Goal: Transaction & Acquisition: Purchase product/service

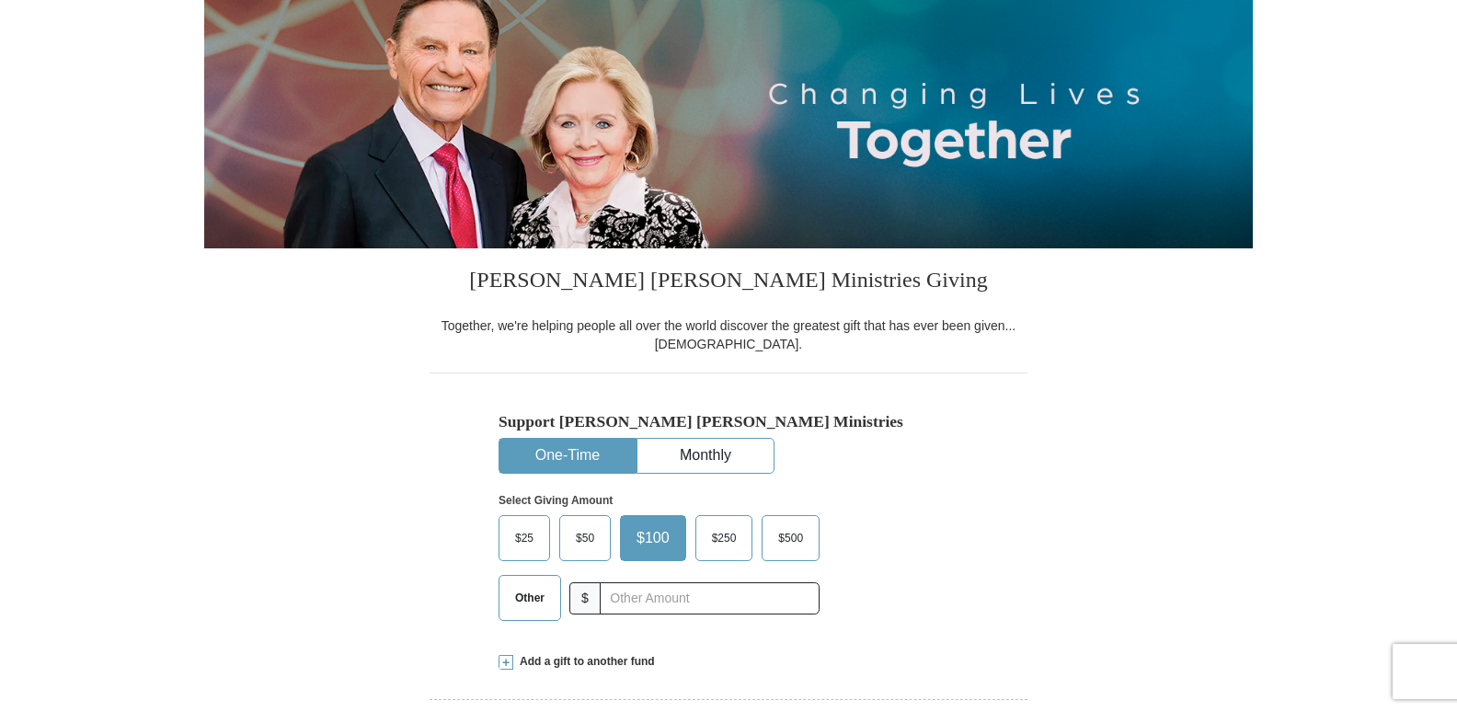
scroll to position [276, 0]
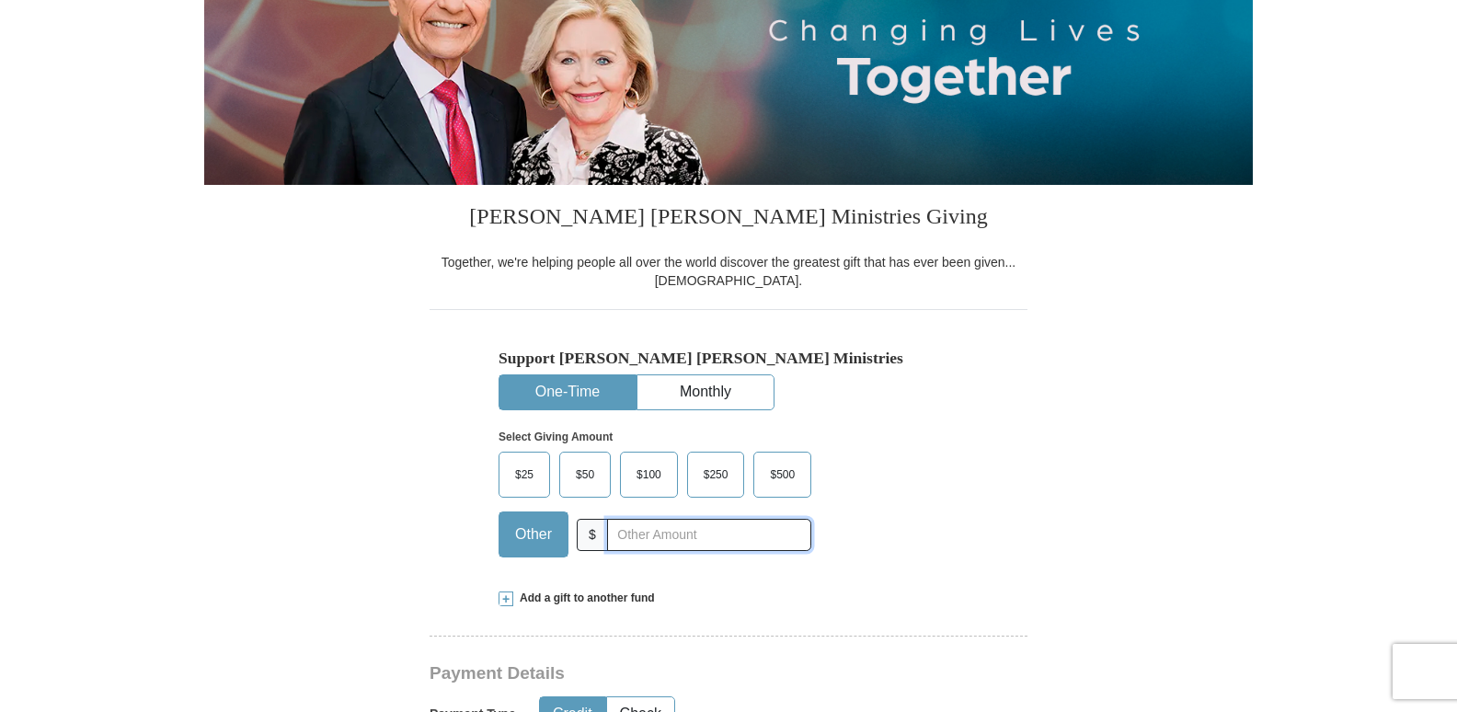
click at [701, 535] on input "text" at bounding box center [709, 535] width 204 height 32
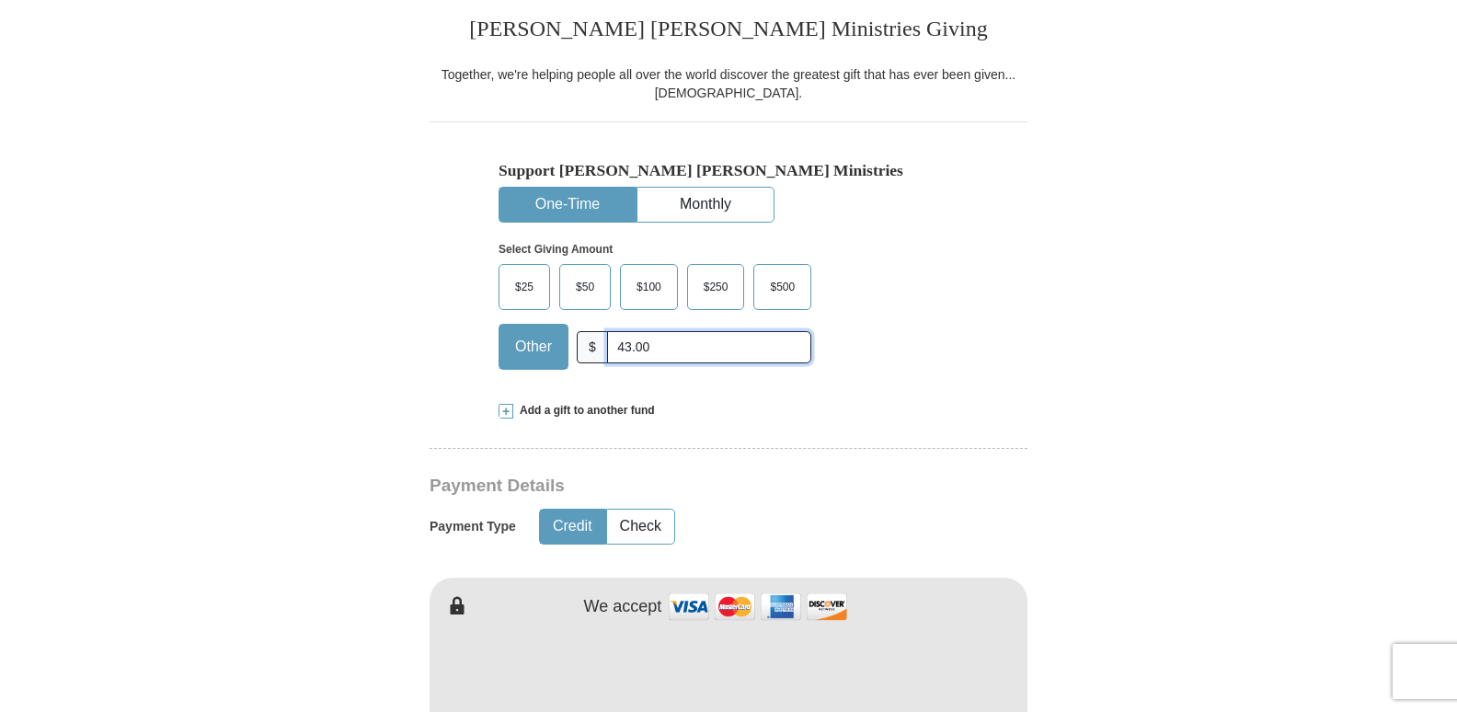
scroll to position [644, 0]
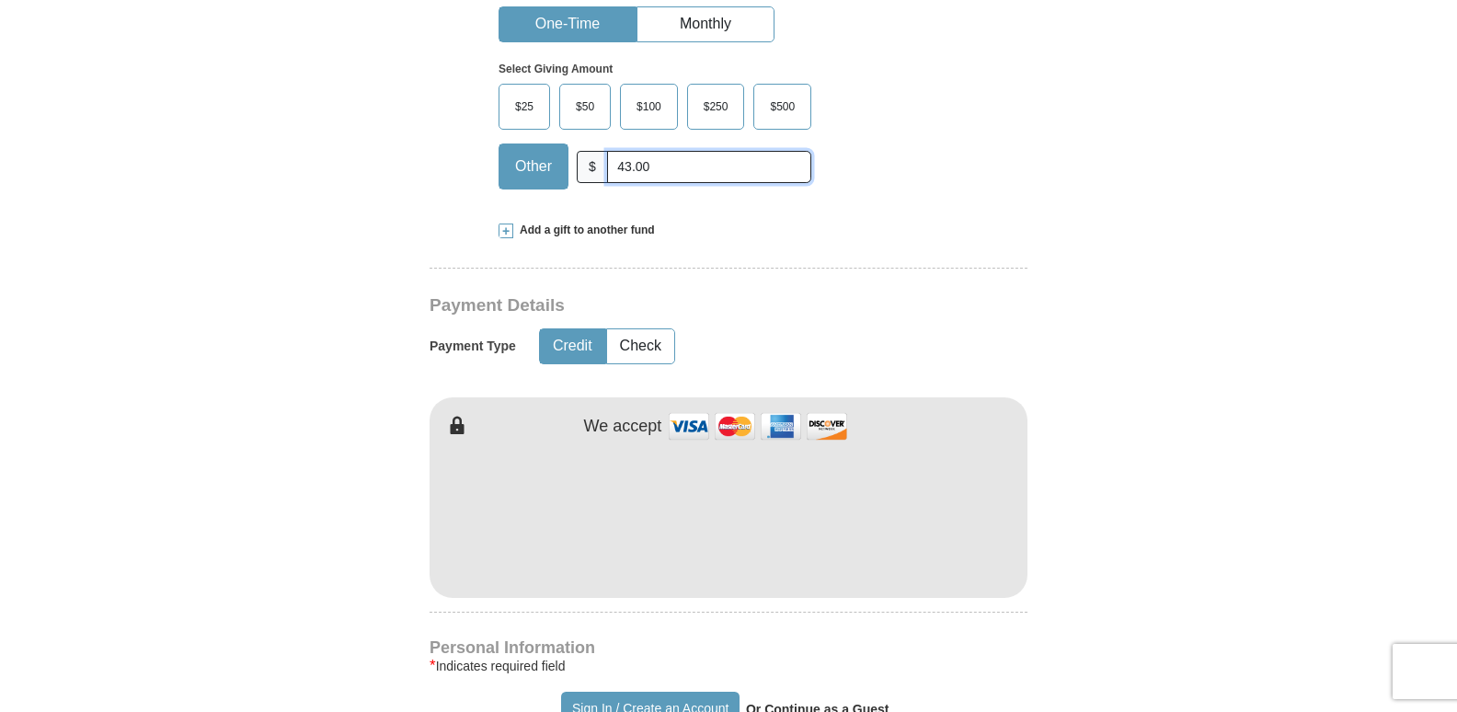
type input "43.00"
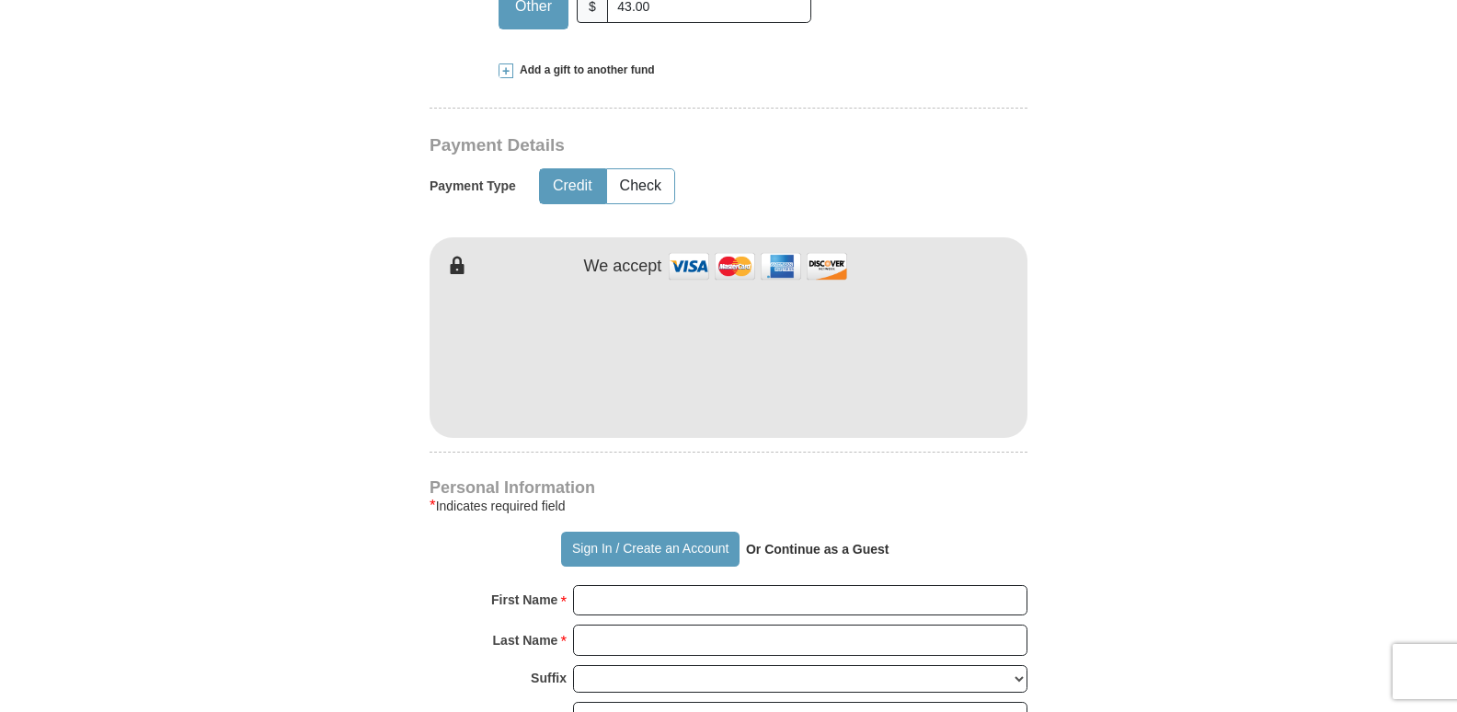
scroll to position [828, 0]
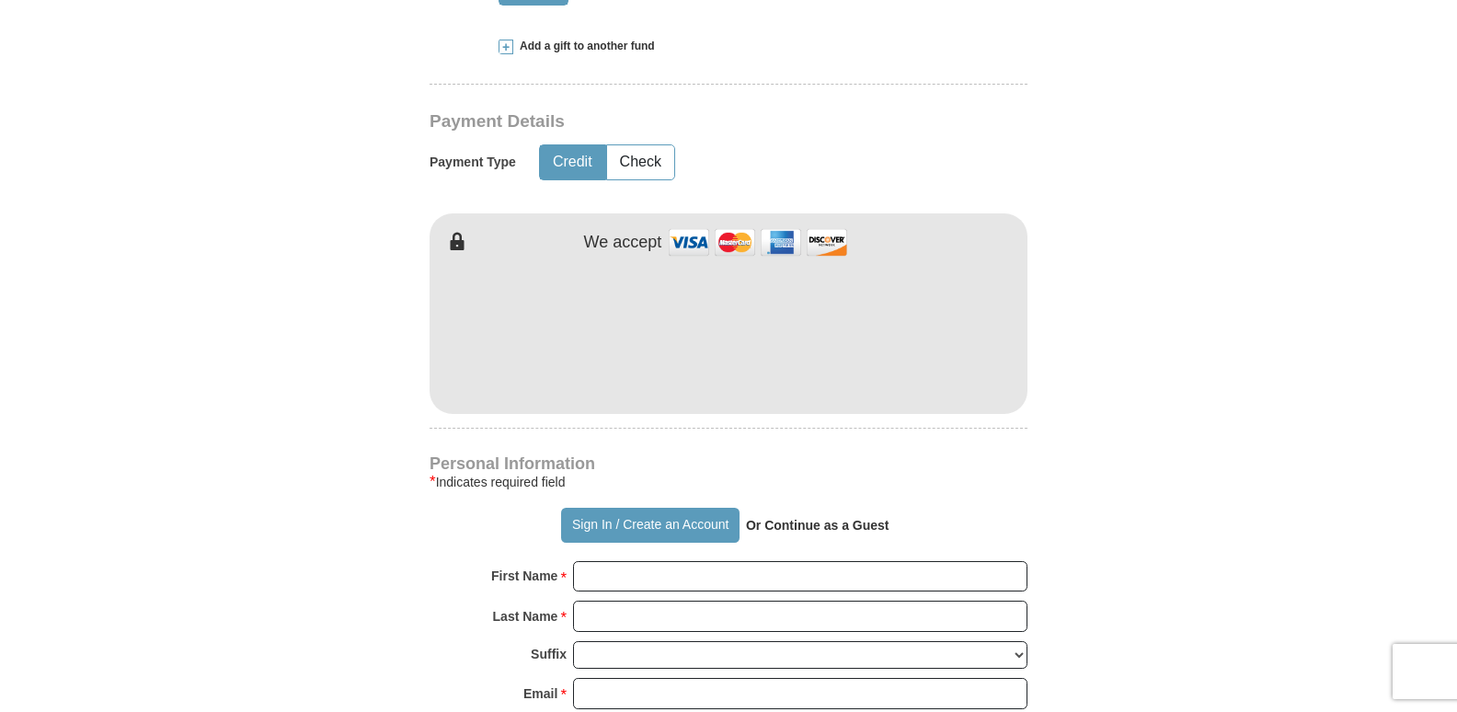
click at [1056, 430] on form "Already have an account? Sign in for faster giving. Don't have an account? Crea…" at bounding box center [728, 374] width 1049 height 2257
click at [848, 570] on input "First Name *" at bounding box center [800, 576] width 454 height 31
type input "[PERSON_NAME]"
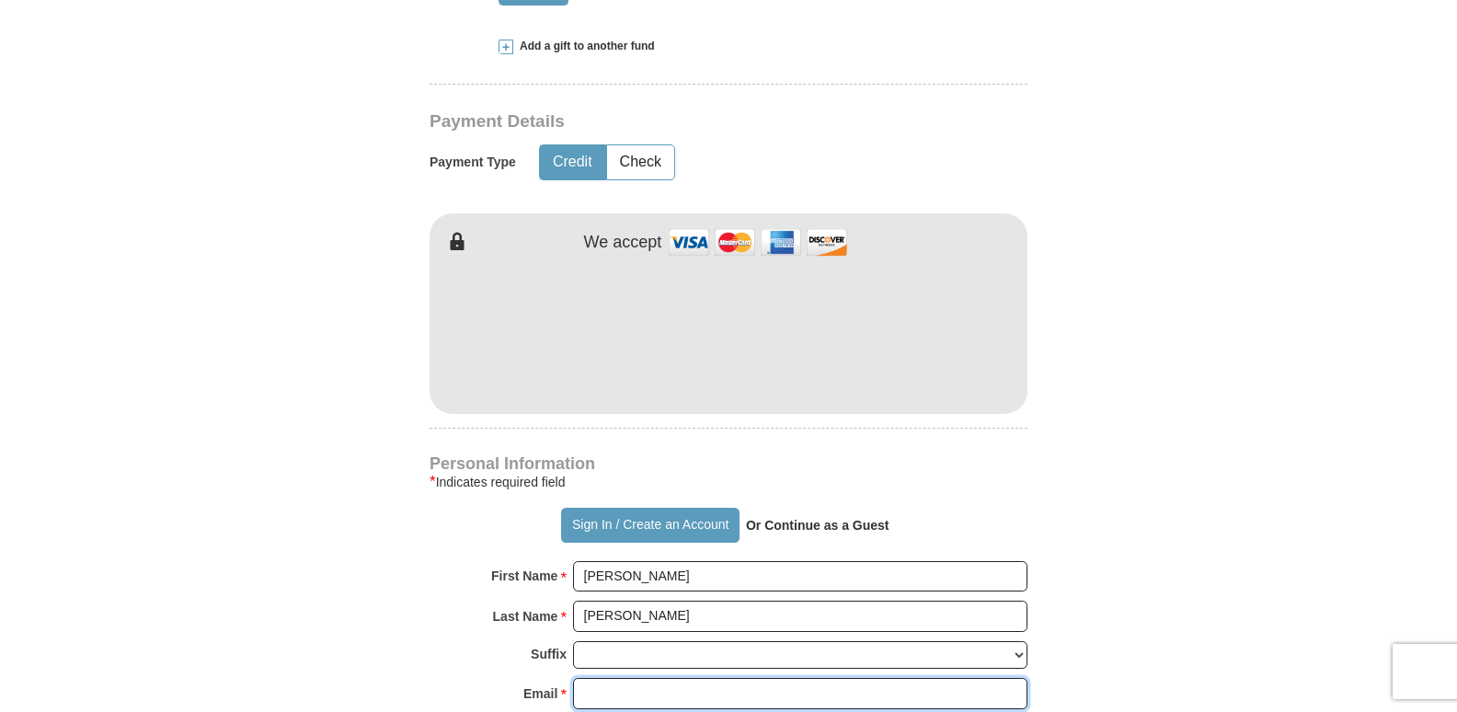
type input "[EMAIL_ADDRESS][DOMAIN_NAME]"
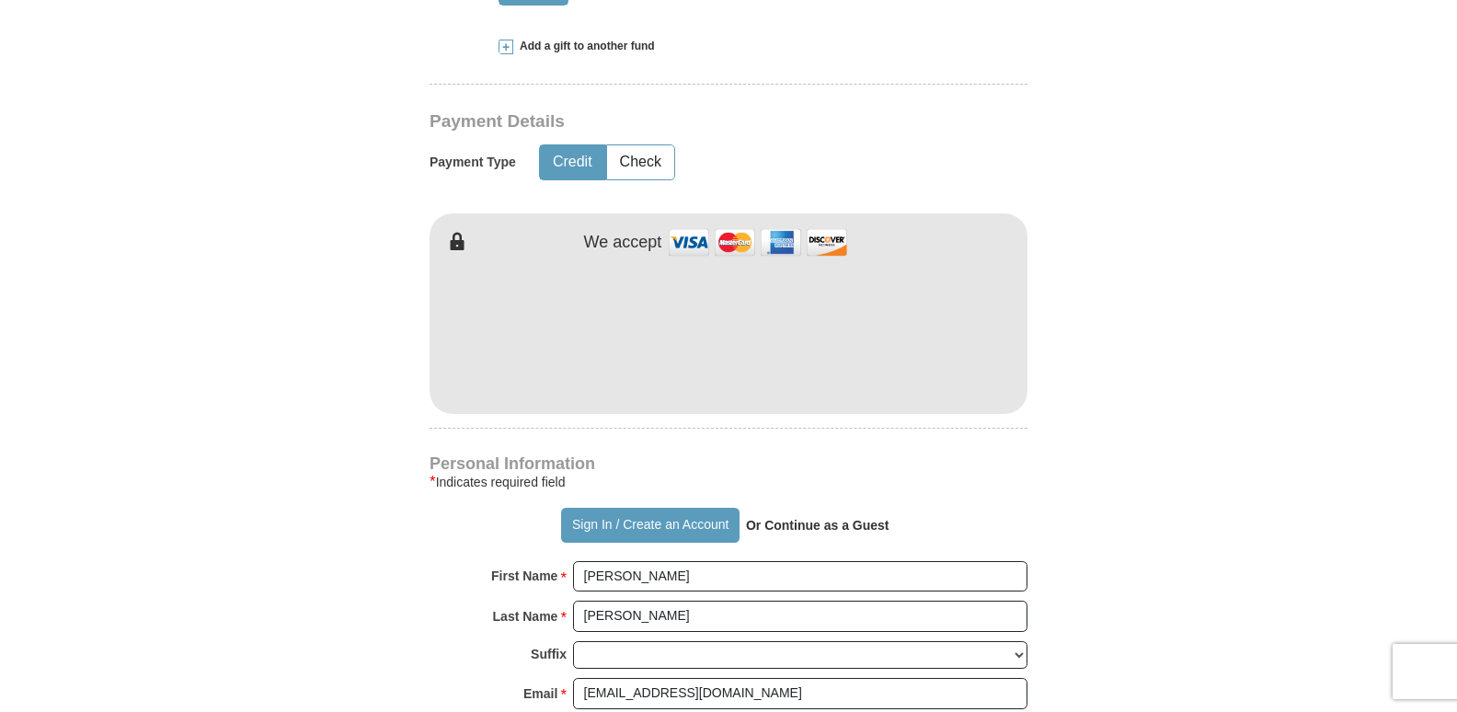
type input "[STREET_ADDRESS][PERSON_NAME]"
type input "Easton"
type input "21601"
type input "410.725.4484"
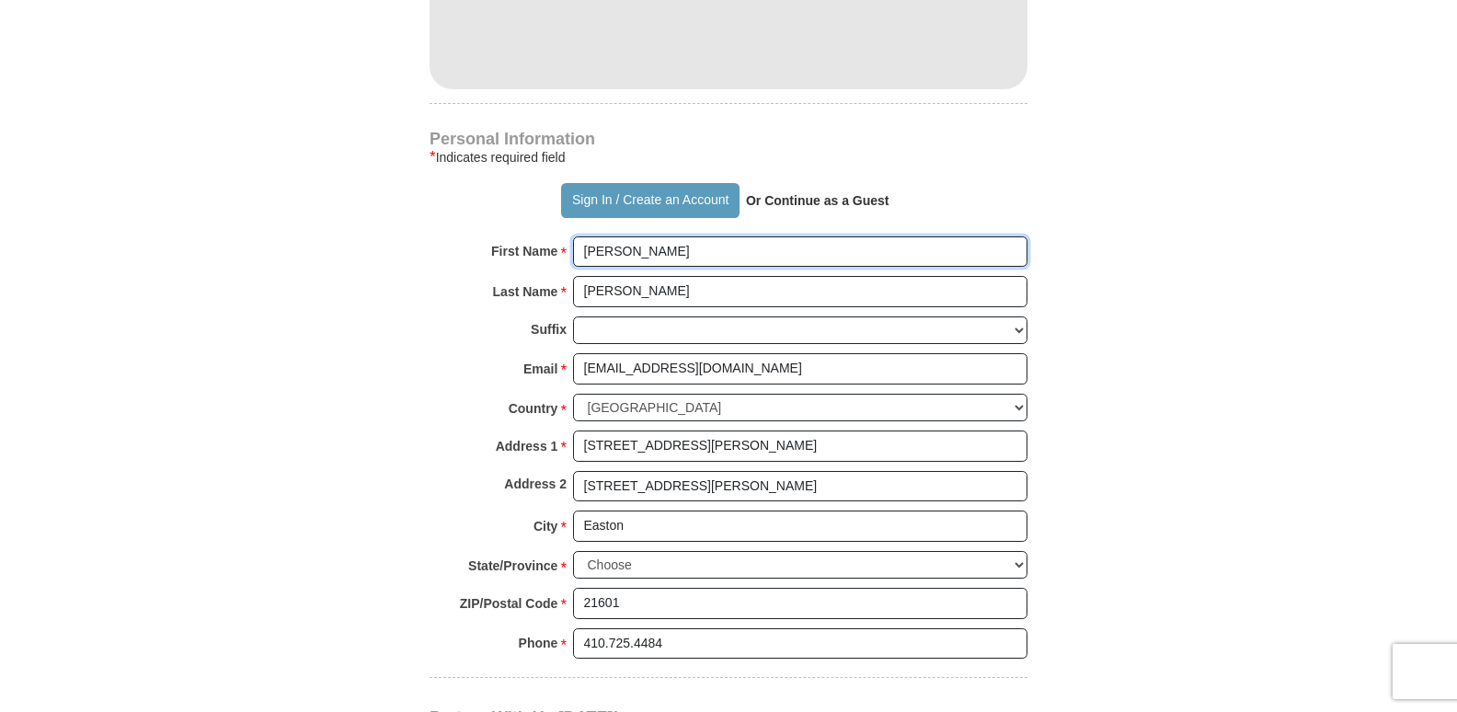
scroll to position [1248, 0]
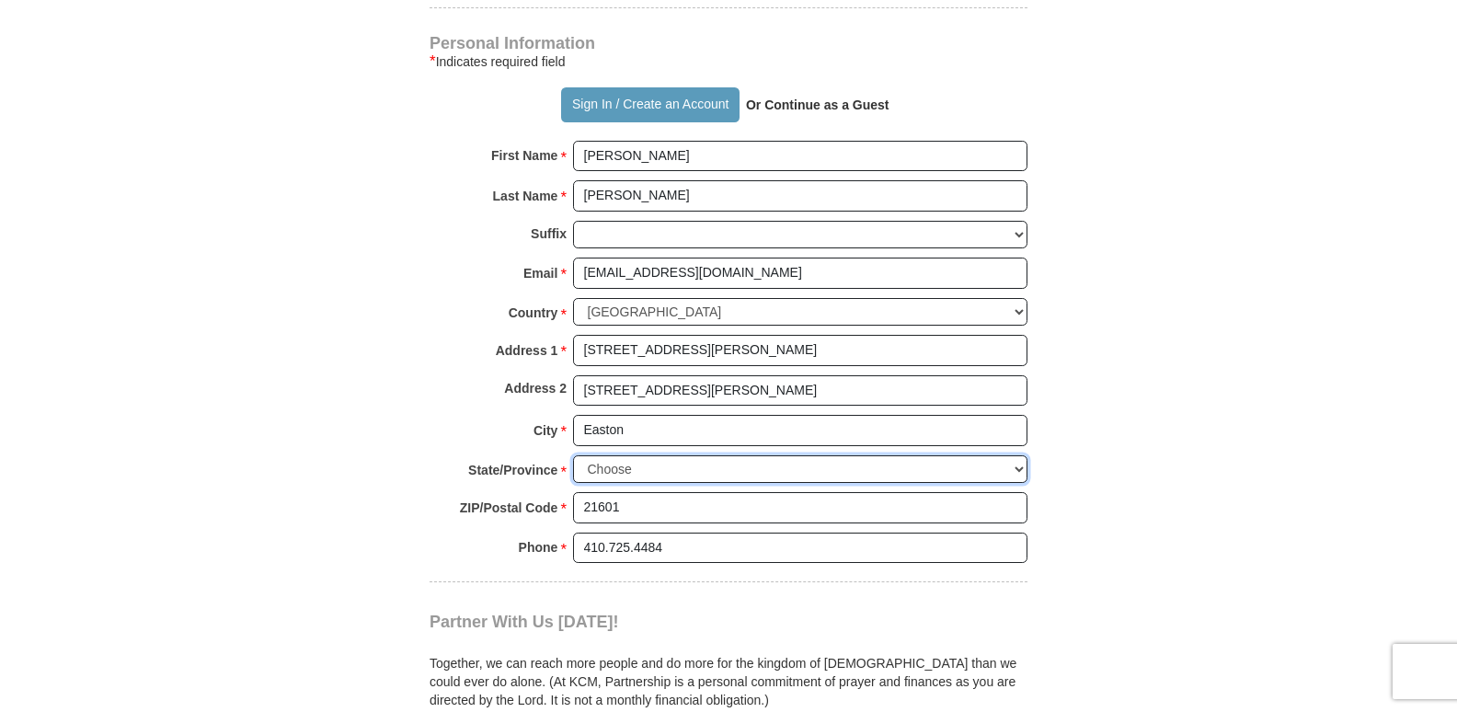
click at [684, 455] on select "Choose [US_STATE] [US_STATE] [US_STATE] [US_STATE] [US_STATE] Armed Forces Amer…" at bounding box center [800, 469] width 454 height 29
click at [1019, 455] on select "Choose [US_STATE] [US_STATE] [US_STATE] [US_STATE] [US_STATE] Armed Forces Amer…" at bounding box center [800, 469] width 454 height 29
click at [1018, 455] on select "Choose [US_STATE] [US_STATE] [US_STATE] [US_STATE] [US_STATE] Armed Forces Amer…" at bounding box center [800, 469] width 454 height 29
click at [1014, 455] on select "Choose [US_STATE] [US_STATE] [US_STATE] [US_STATE] [US_STATE] Armed Forces Amer…" at bounding box center [800, 469] width 454 height 29
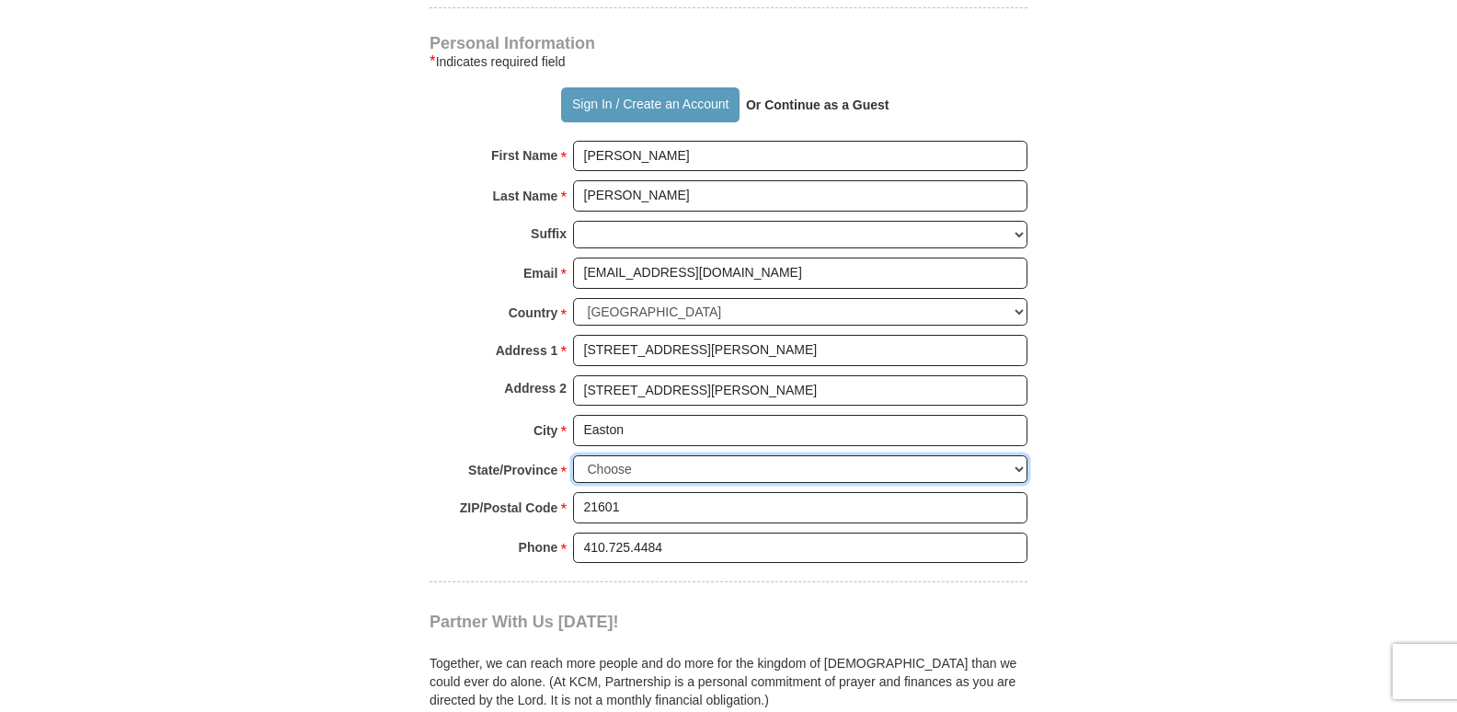
scroll to position [1288, 0]
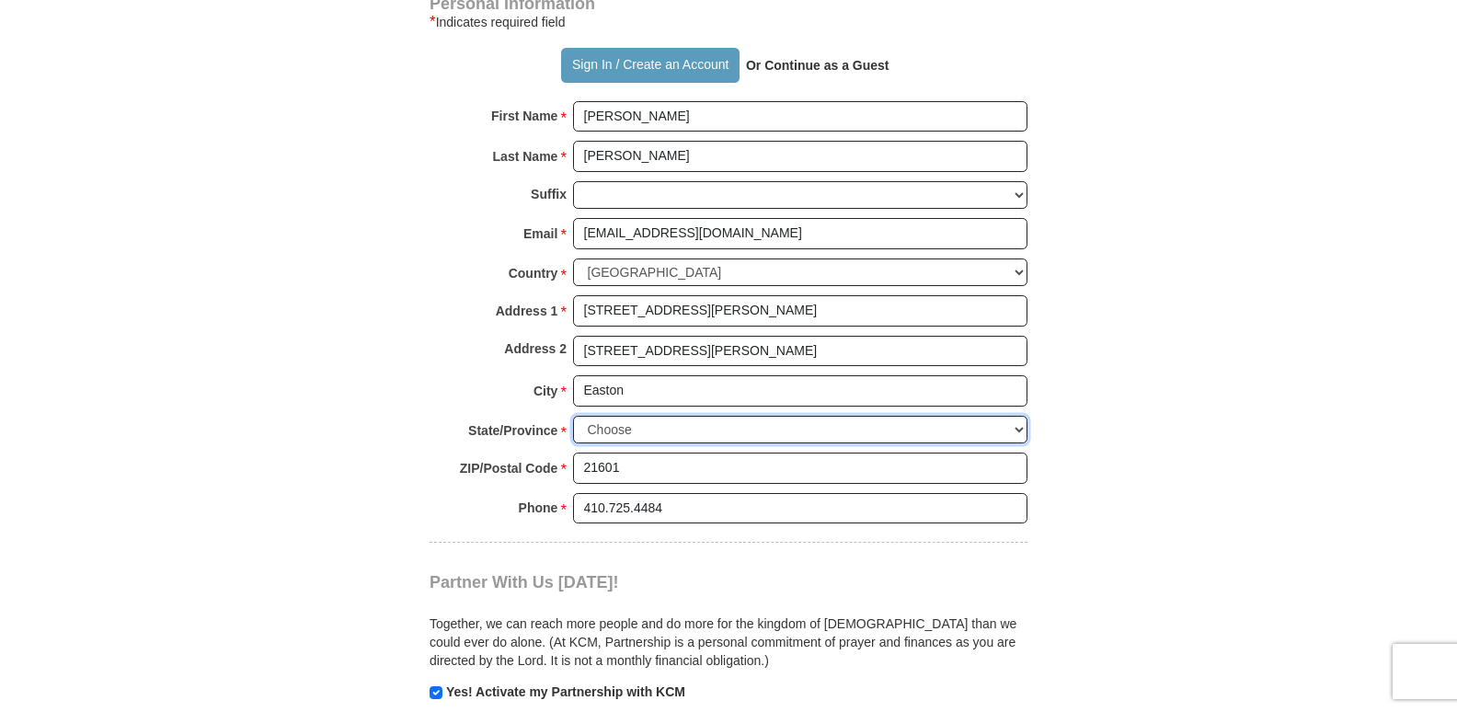
select select "MD"
click at [573, 416] on select "Choose [US_STATE] [US_STATE] [US_STATE] [US_STATE] [US_STATE] Armed Forces Amer…" at bounding box center [800, 430] width 454 height 29
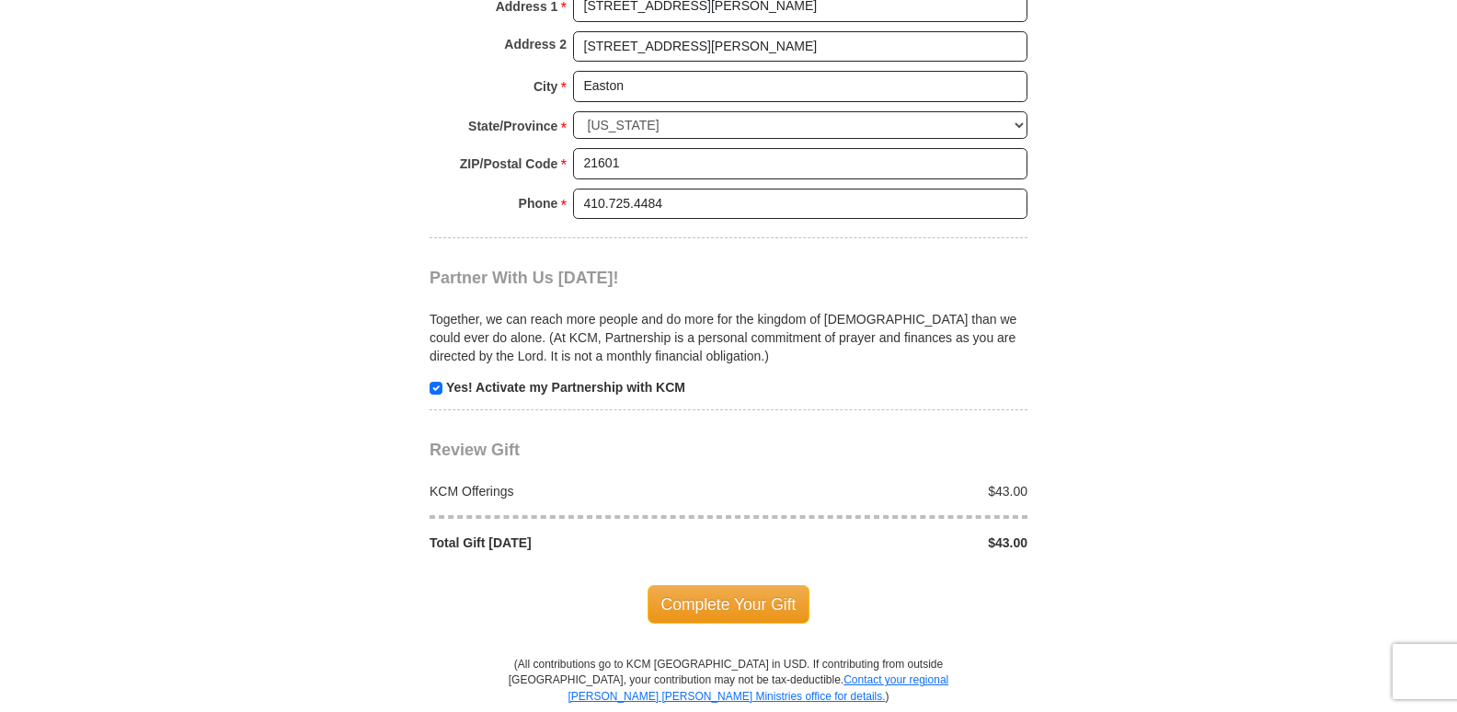
scroll to position [1656, 0]
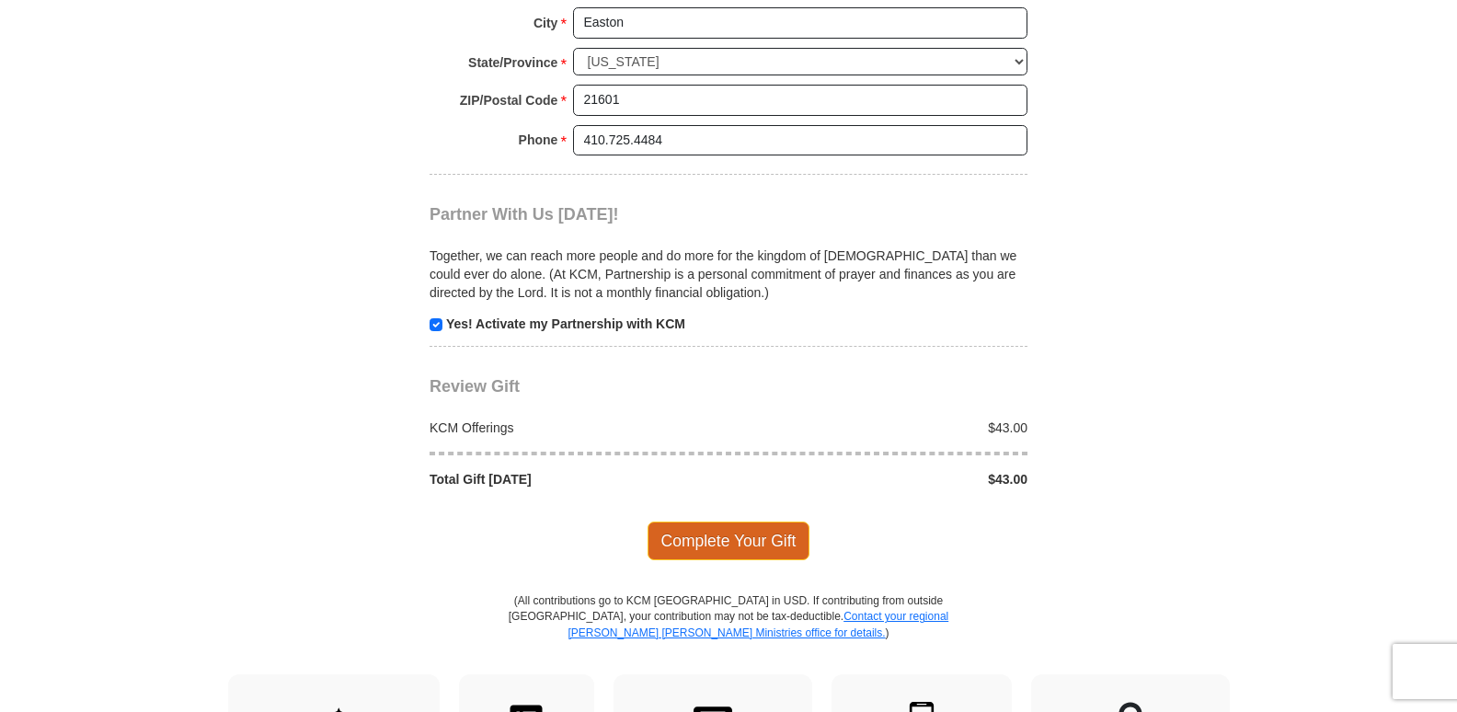
click at [776, 542] on span "Complete Your Gift" at bounding box center [729, 541] width 163 height 39
